Goal: Use online tool/utility: Utilize a website feature to perform a specific function

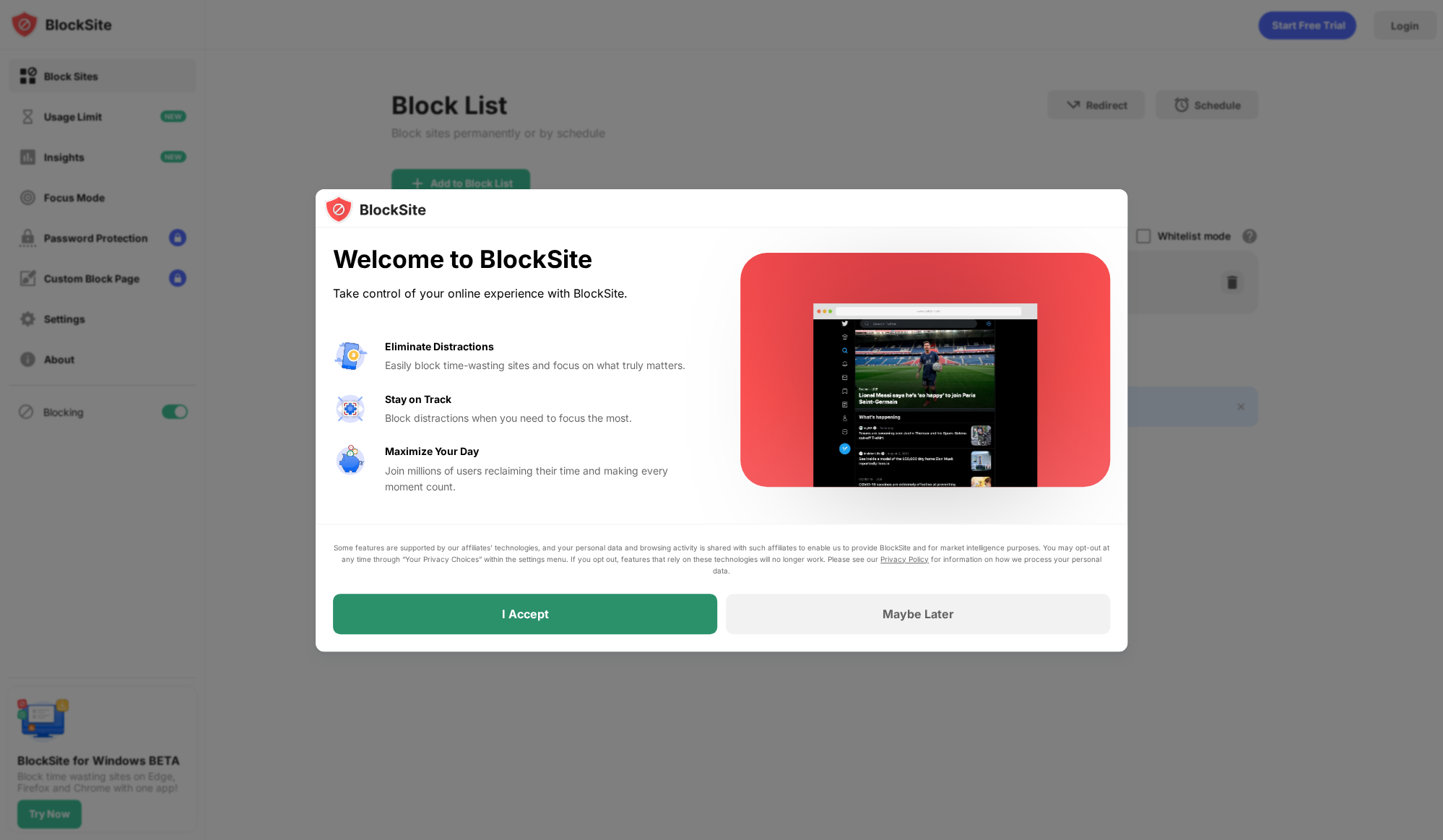
click at [595, 622] on div "I Accept" at bounding box center [524, 614] width 384 height 41
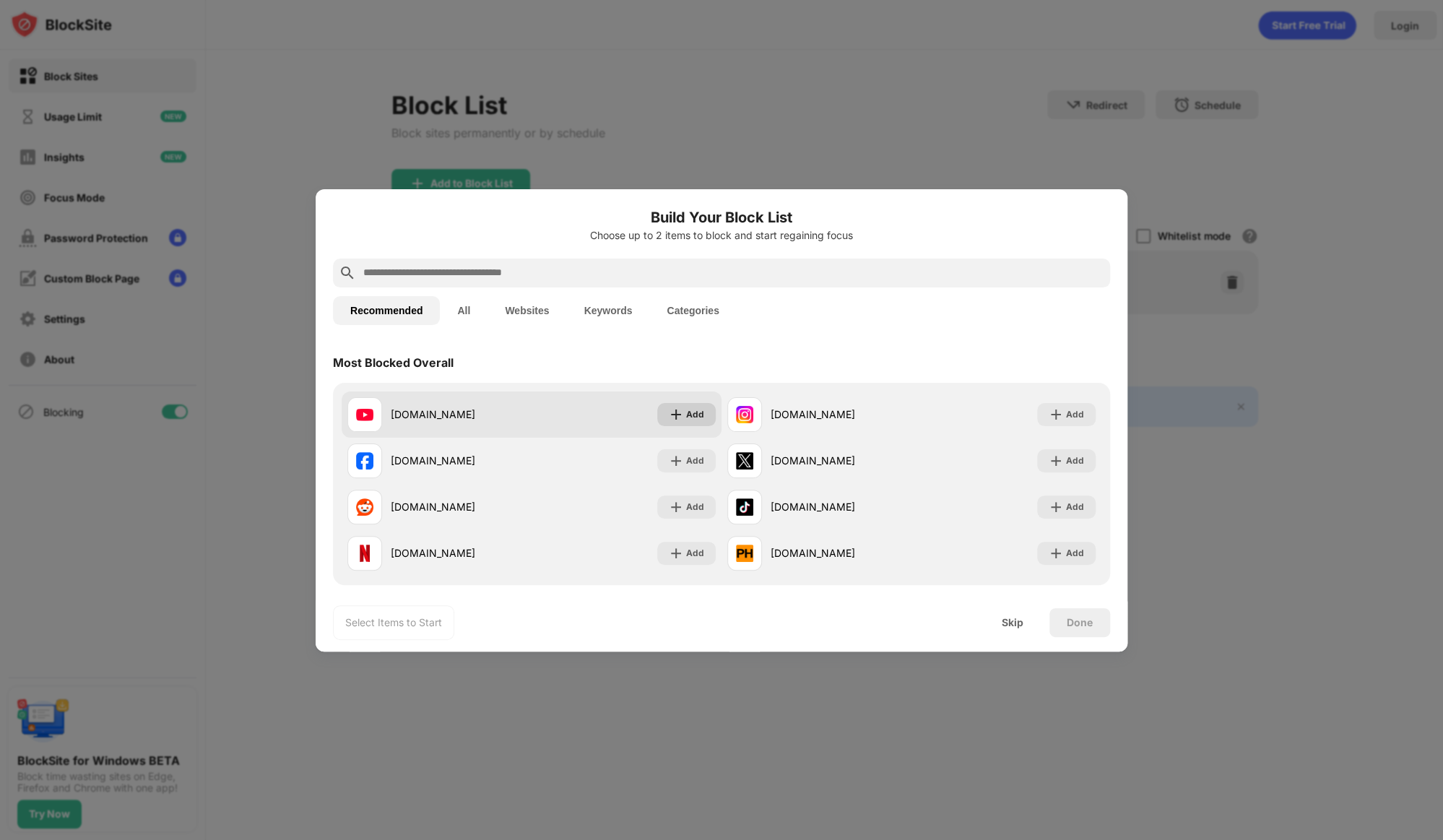
click at [692, 418] on div "Add" at bounding box center [694, 415] width 18 height 15
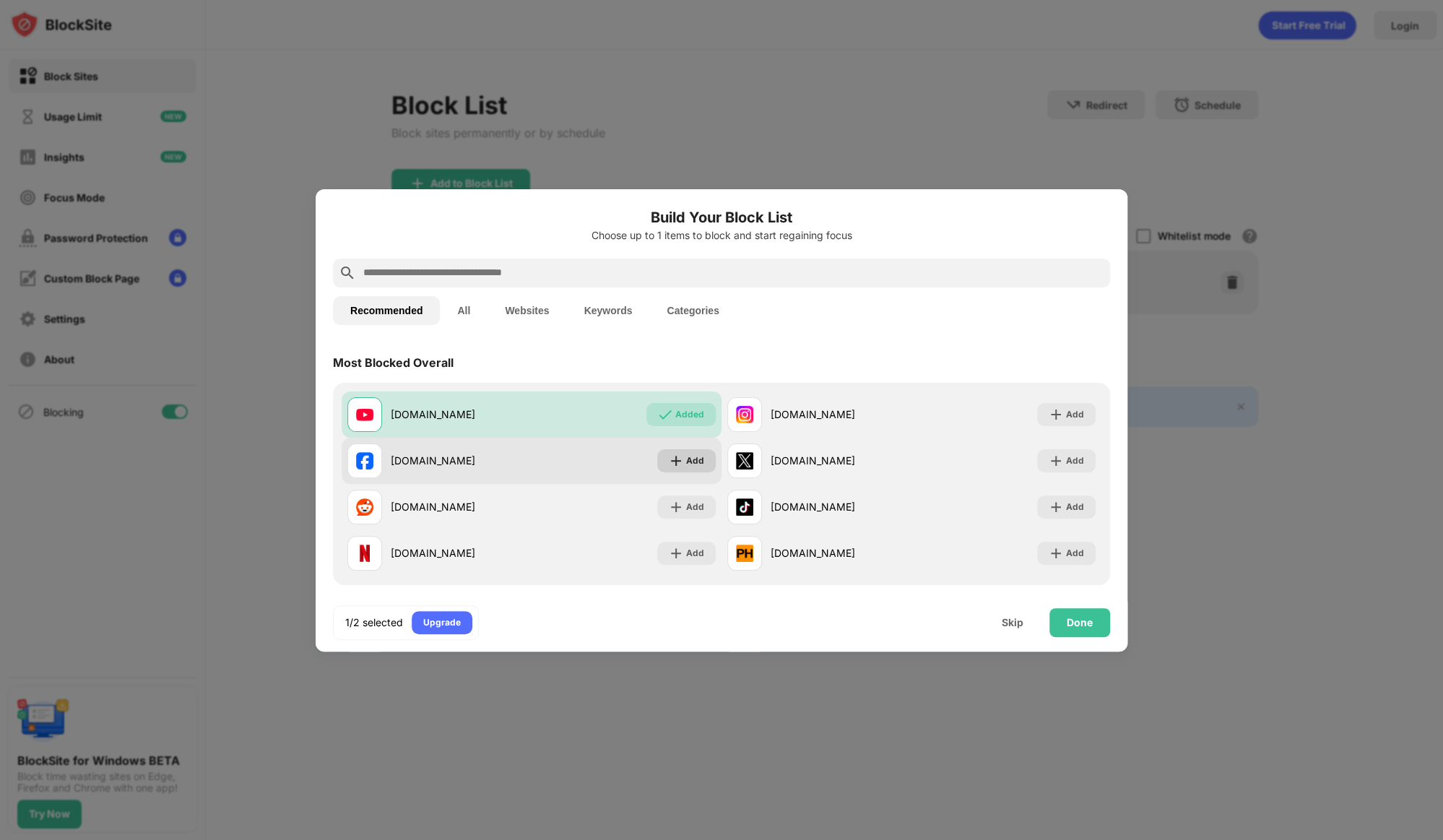
click at [693, 457] on div "Add" at bounding box center [694, 461] width 18 height 15
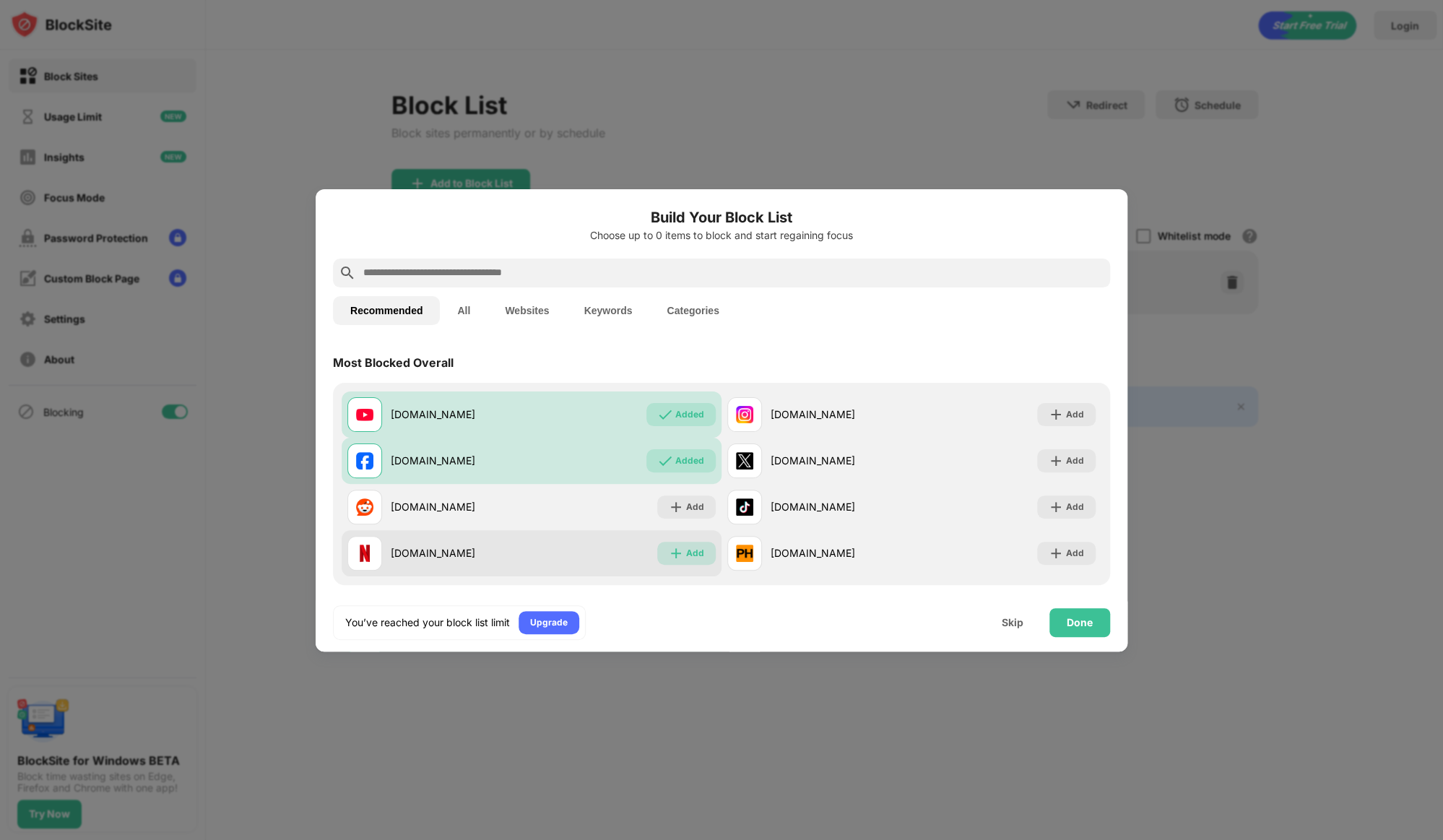
click at [693, 562] on div "Add" at bounding box center [686, 553] width 58 height 23
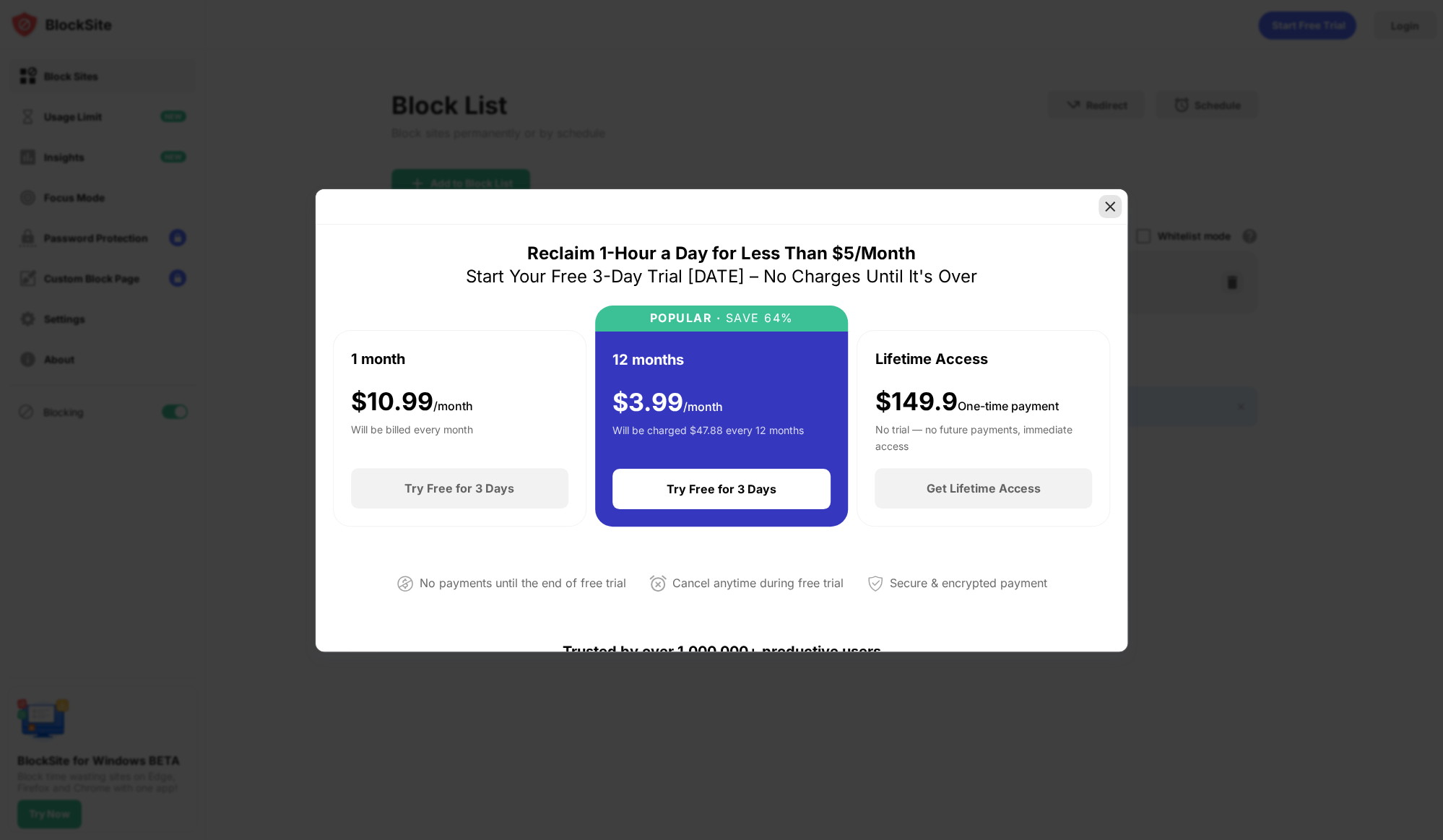
click at [1104, 210] on img at bounding box center [1110, 206] width 15 height 15
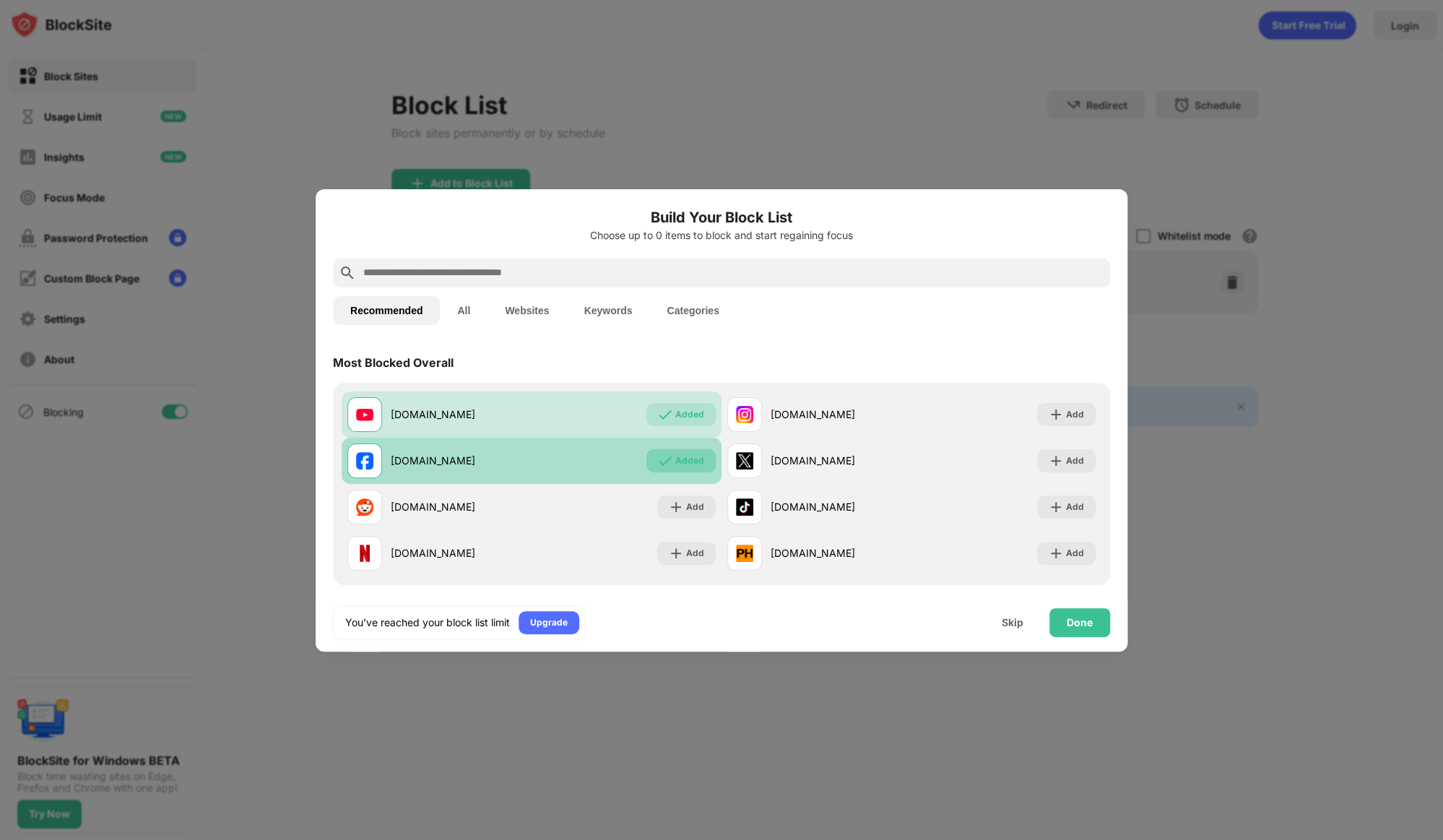
click at [676, 461] on div "Added" at bounding box center [690, 461] width 29 height 15
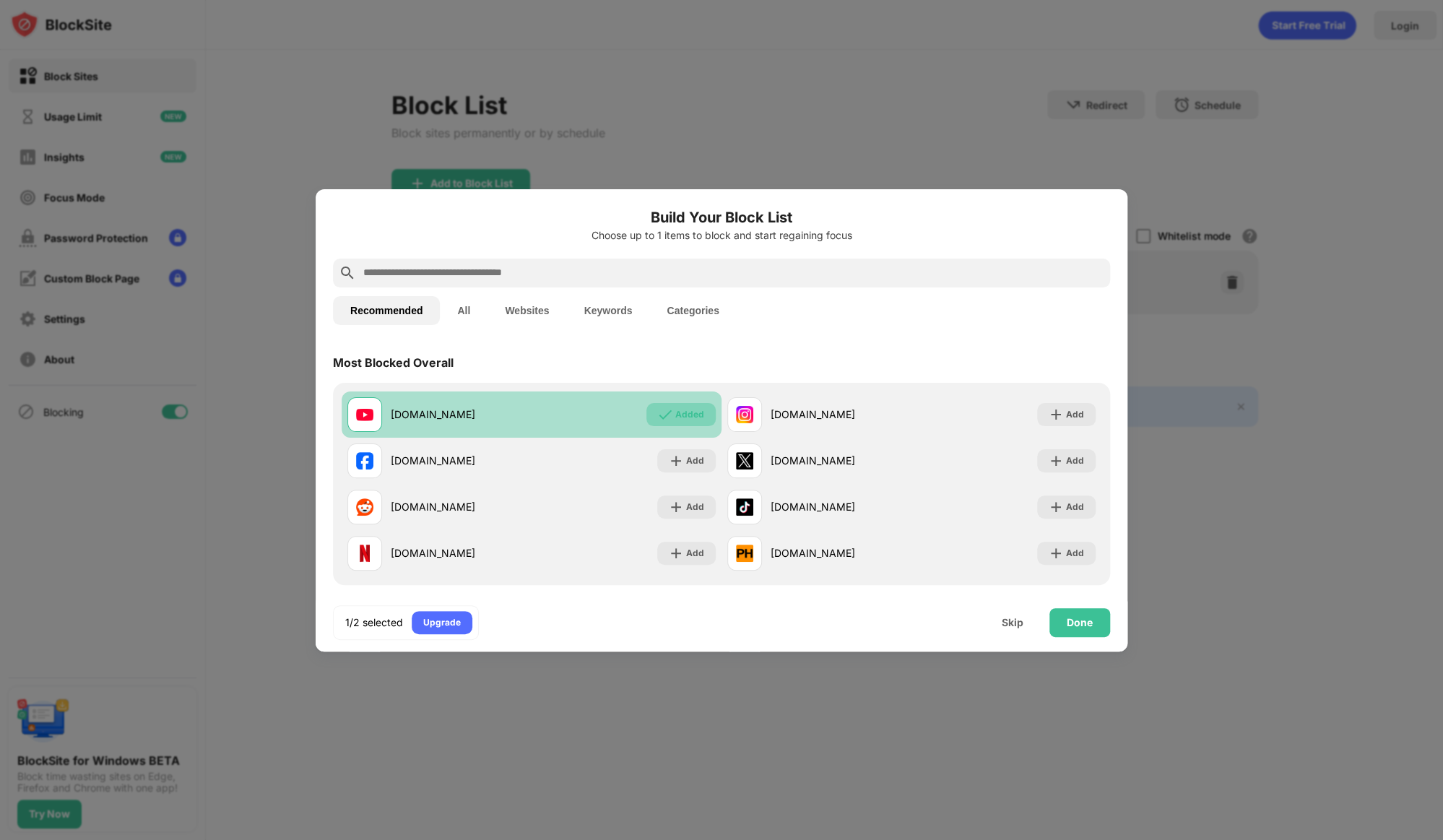
click at [676, 416] on div "Added" at bounding box center [690, 415] width 29 height 15
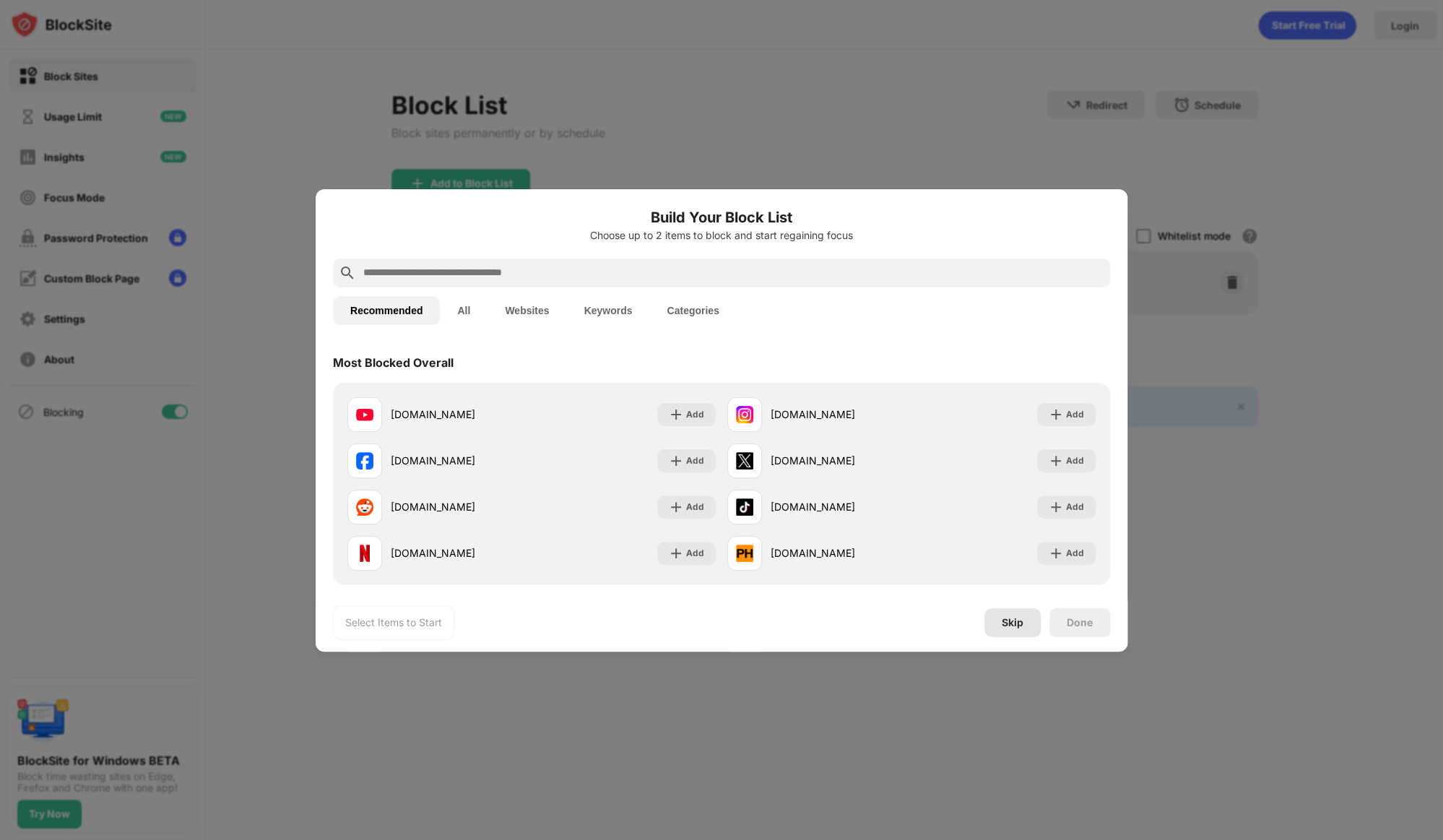
click at [1011, 626] on div "Skip" at bounding box center [1013, 623] width 22 height 12
